Goal: Task Accomplishment & Management: Complete application form

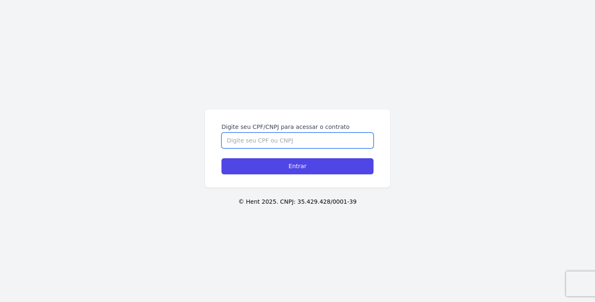
click at [272, 145] on input "Digite seu CPF/CNPJ para acessar o contrato" at bounding box center [297, 141] width 152 height 16
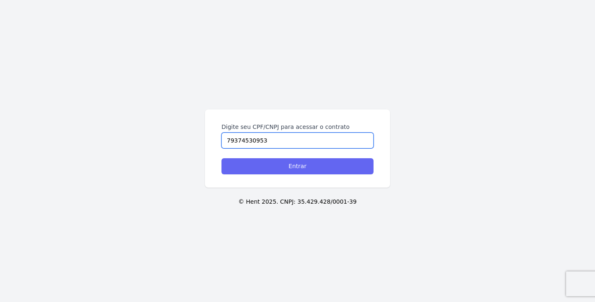
type input "79374530953"
click at [309, 165] on input "Entrar" at bounding box center [297, 166] width 152 height 16
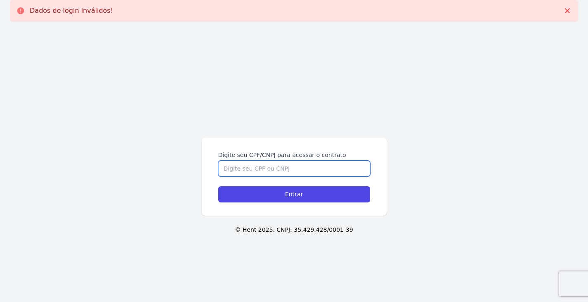
click at [294, 175] on input "Digite seu CPF/CNPJ para acessar o contrato" at bounding box center [294, 169] width 152 height 16
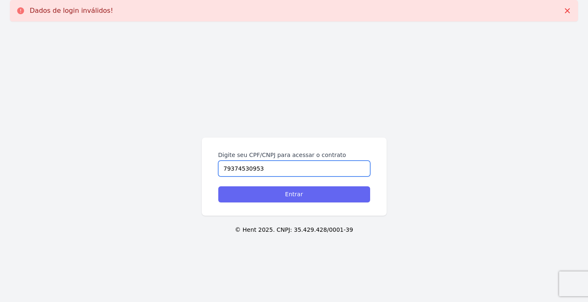
type input "79374530953"
click at [322, 197] on input "Entrar" at bounding box center [294, 194] width 152 height 16
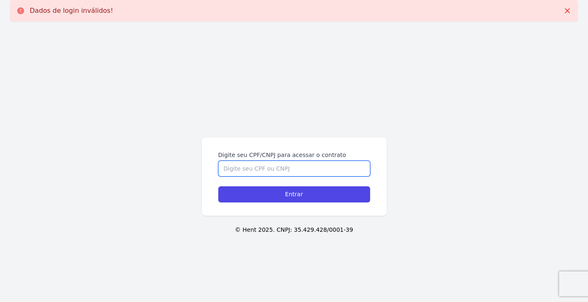
click at [282, 163] on input "Digite seu CPF/CNPJ para acessar o contrato" at bounding box center [294, 169] width 152 height 16
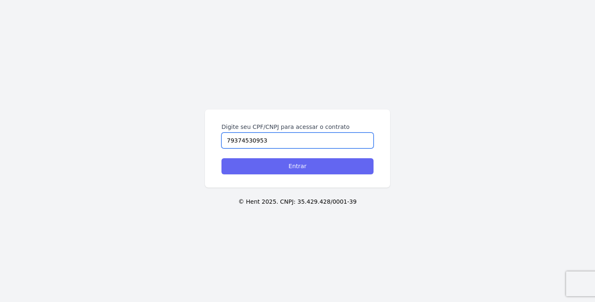
type input "79374530953"
click at [286, 164] on input "Entrar" at bounding box center [297, 166] width 152 height 16
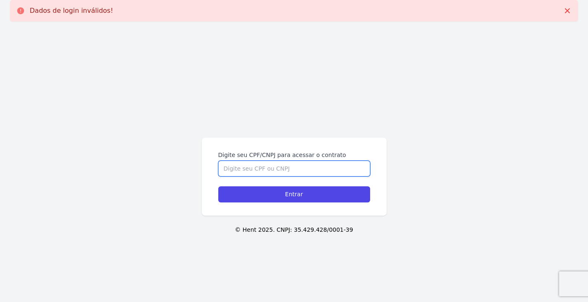
drag, startPoint x: 0, startPoint y: 0, endPoint x: 286, endPoint y: 164, distance: 329.7
click at [286, 164] on input "Digite seu CPF/CNPJ para acessar o contrato" at bounding box center [294, 169] width 152 height 16
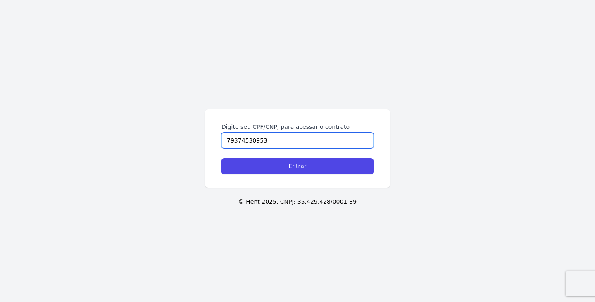
type input "79374530953"
click at [221, 158] on input "Entrar" at bounding box center [297, 166] width 152 height 16
click at [285, 144] on input "Digite seu CPF/CNPJ para acessar o contrato" at bounding box center [297, 141] width 152 height 16
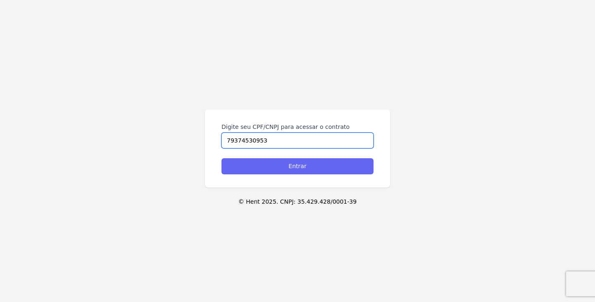
type input "79374530953"
click at [276, 165] on input "Entrar" at bounding box center [297, 166] width 152 height 16
